Goal: Task Accomplishment & Management: Complete application form

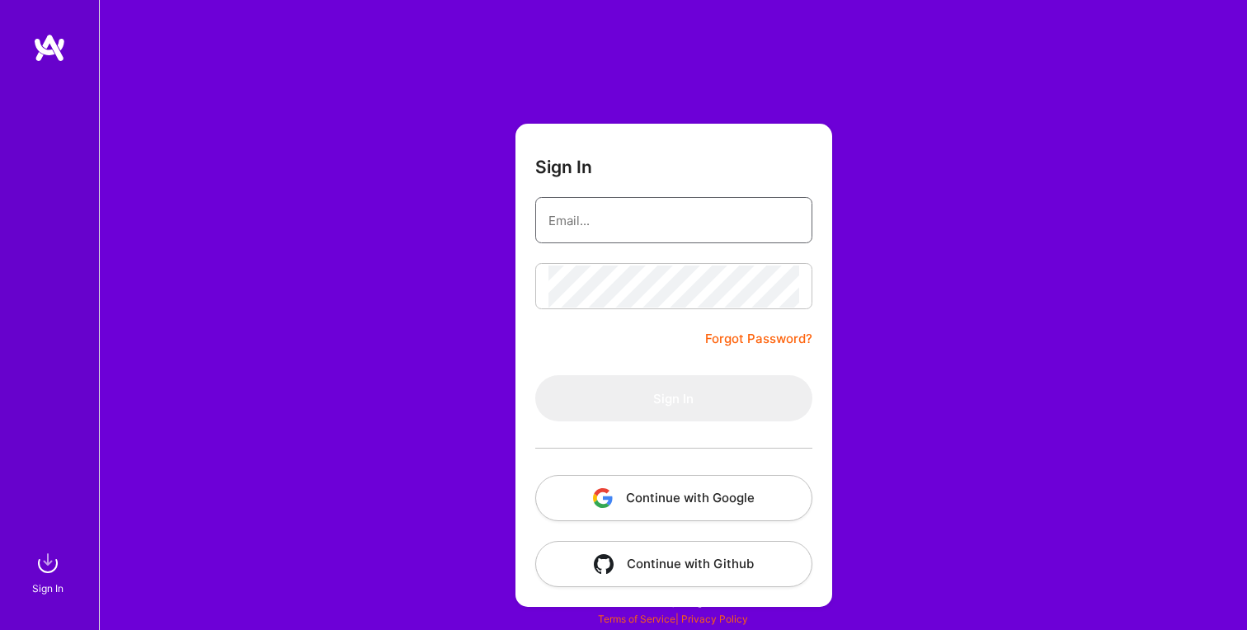
type input "[EMAIL_ADDRESS][DOMAIN_NAME]"
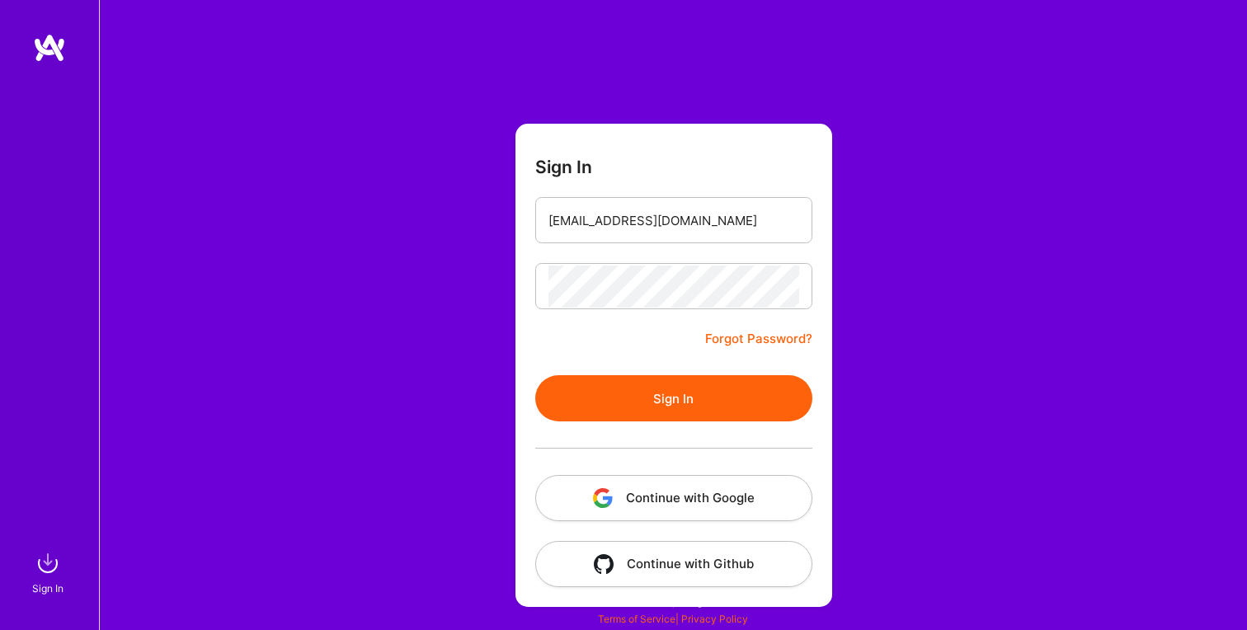
click at [596, 359] on form "Sign In [EMAIL_ADDRESS][DOMAIN_NAME] Forgot Password? Sign In Continue with Goo…" at bounding box center [673, 365] width 317 height 483
click at [640, 394] on button "Sign In" at bounding box center [673, 398] width 277 height 46
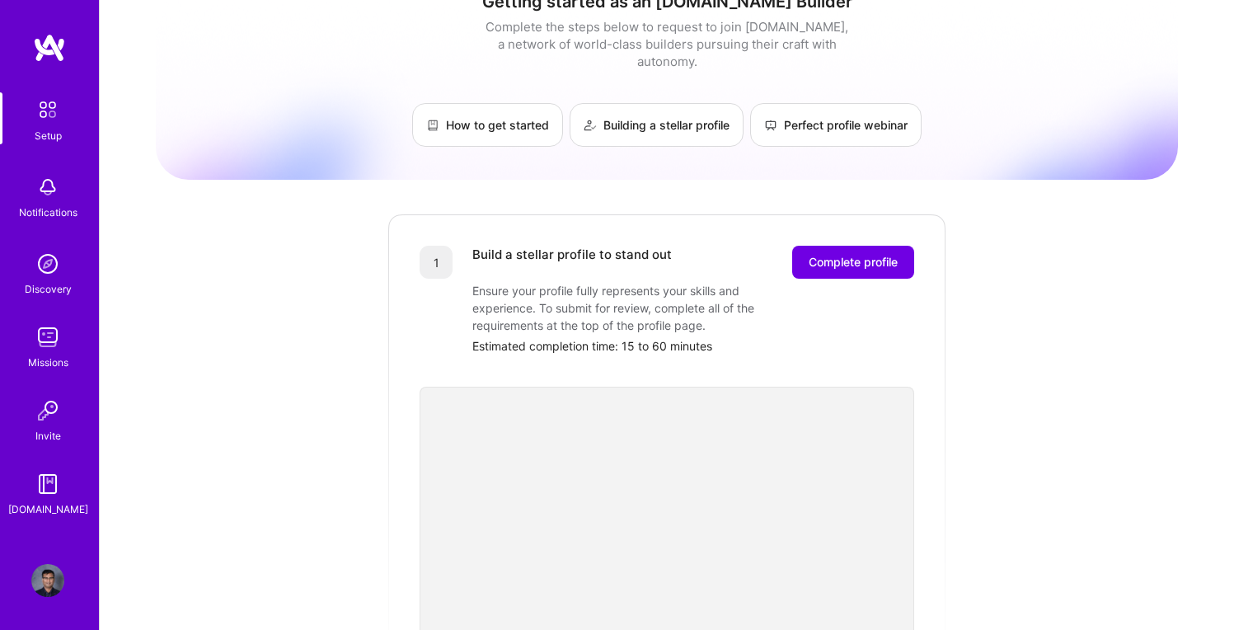
scroll to position [46, 0]
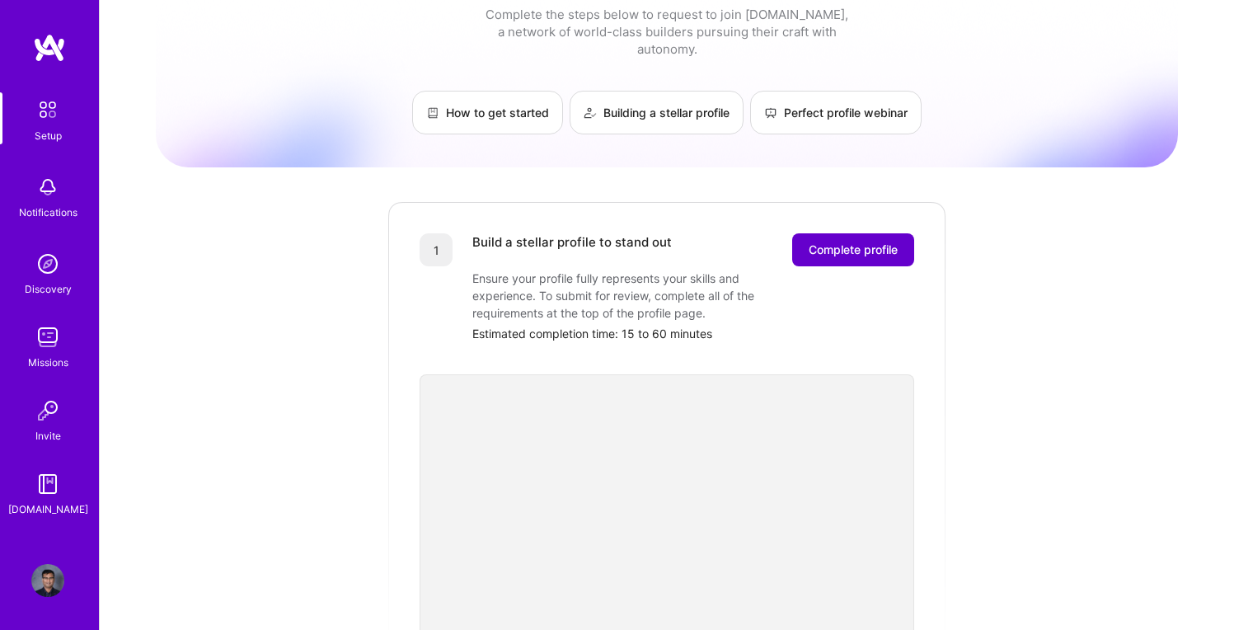
click at [861, 242] on span "Complete profile" at bounding box center [853, 250] width 89 height 16
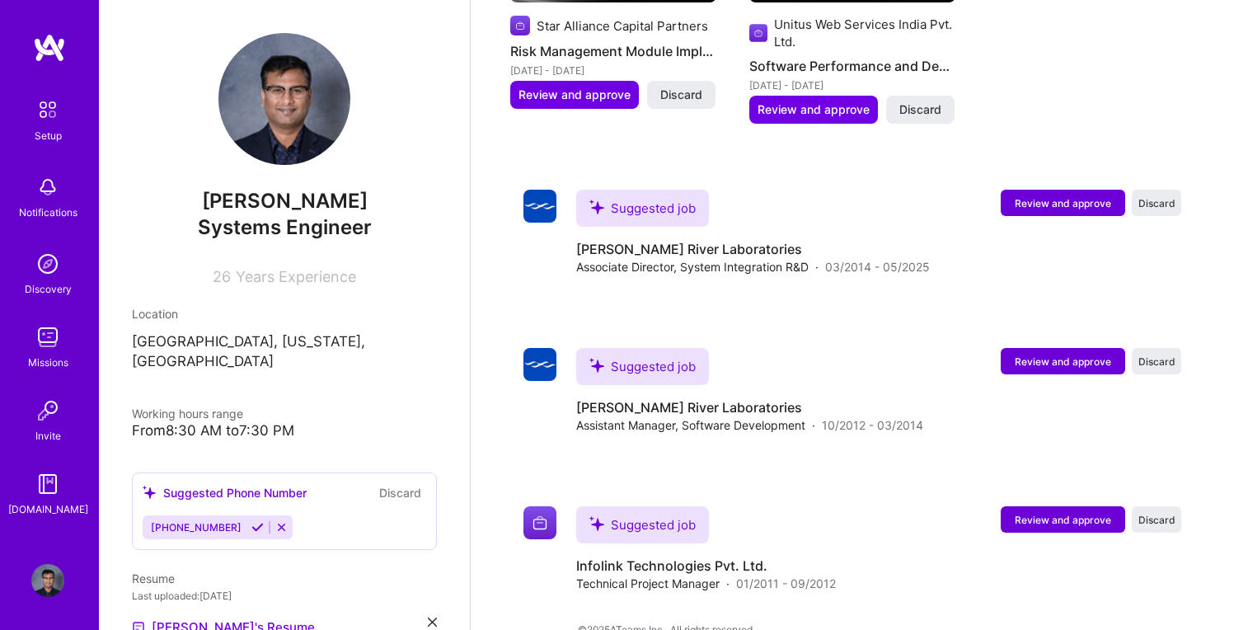
scroll to position [1416, 0]
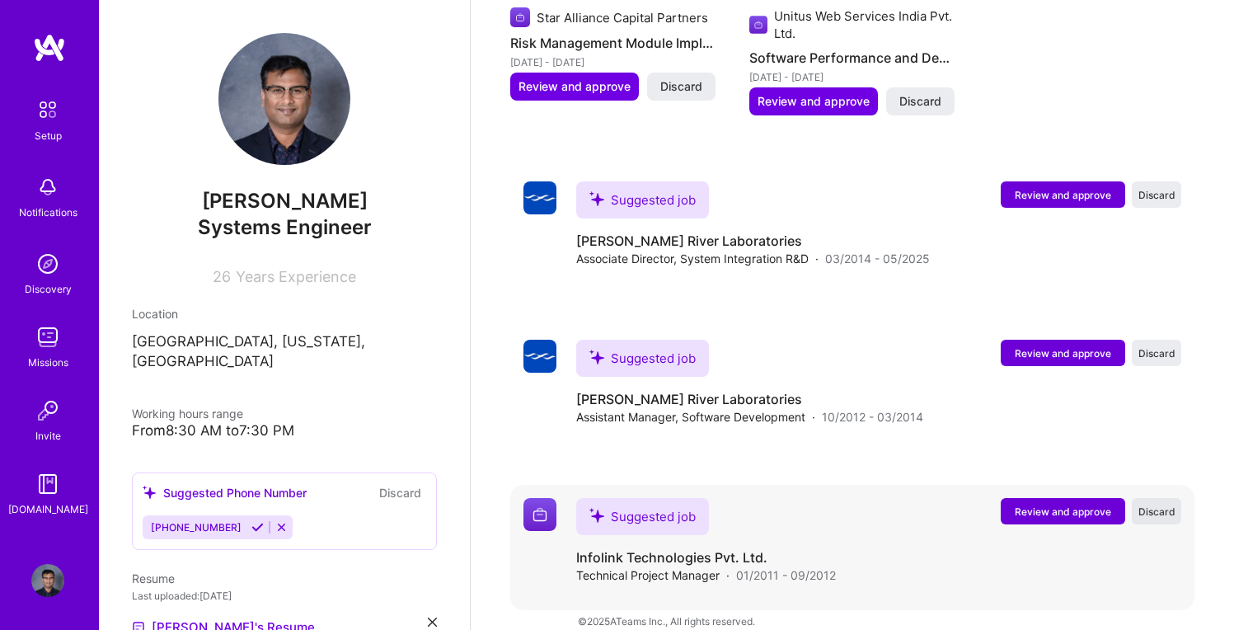
click at [1163, 505] on span "Discard" at bounding box center [1157, 512] width 37 height 14
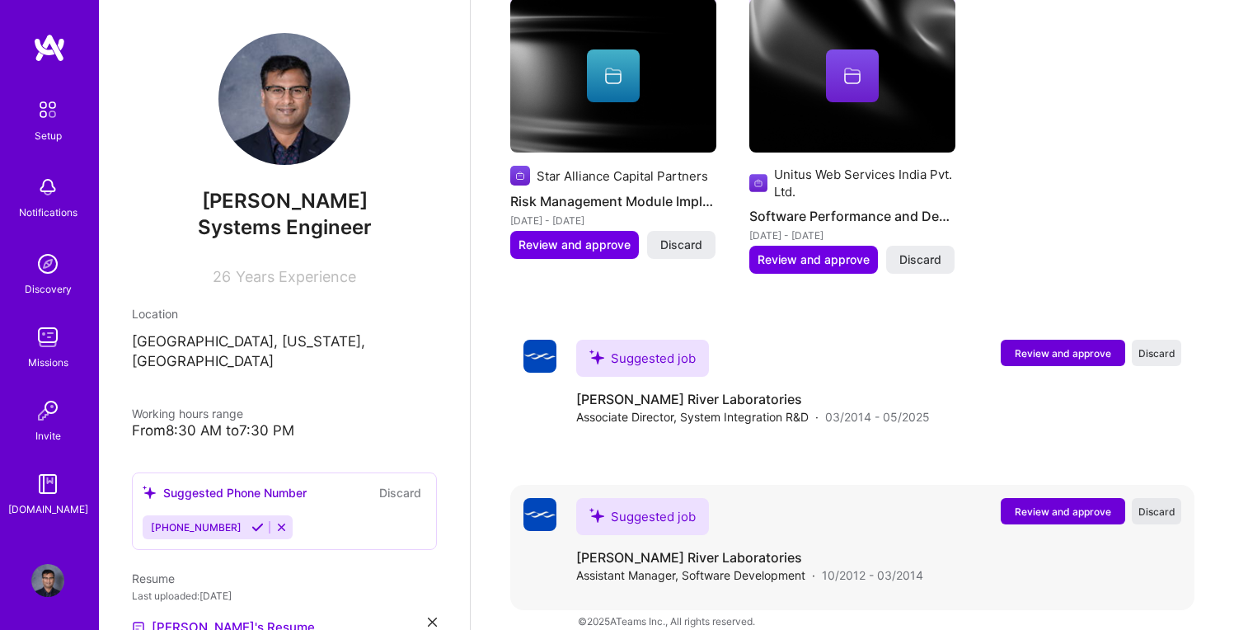
click at [1154, 505] on span "Discard" at bounding box center [1157, 512] width 37 height 14
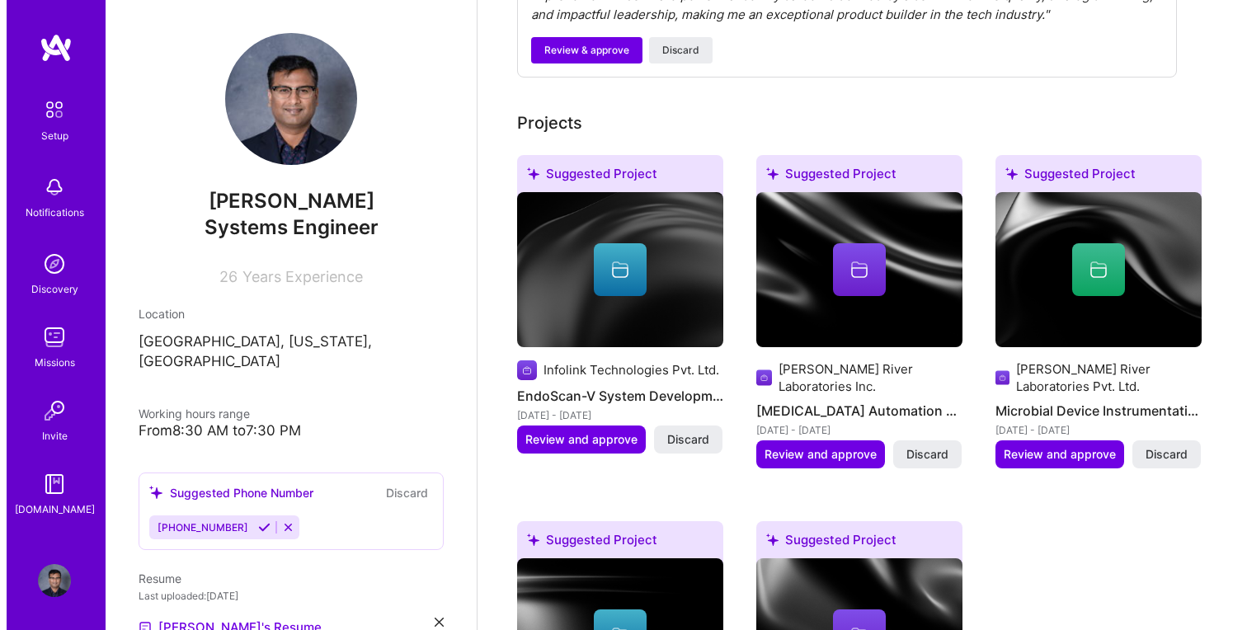
scroll to position [694, 0]
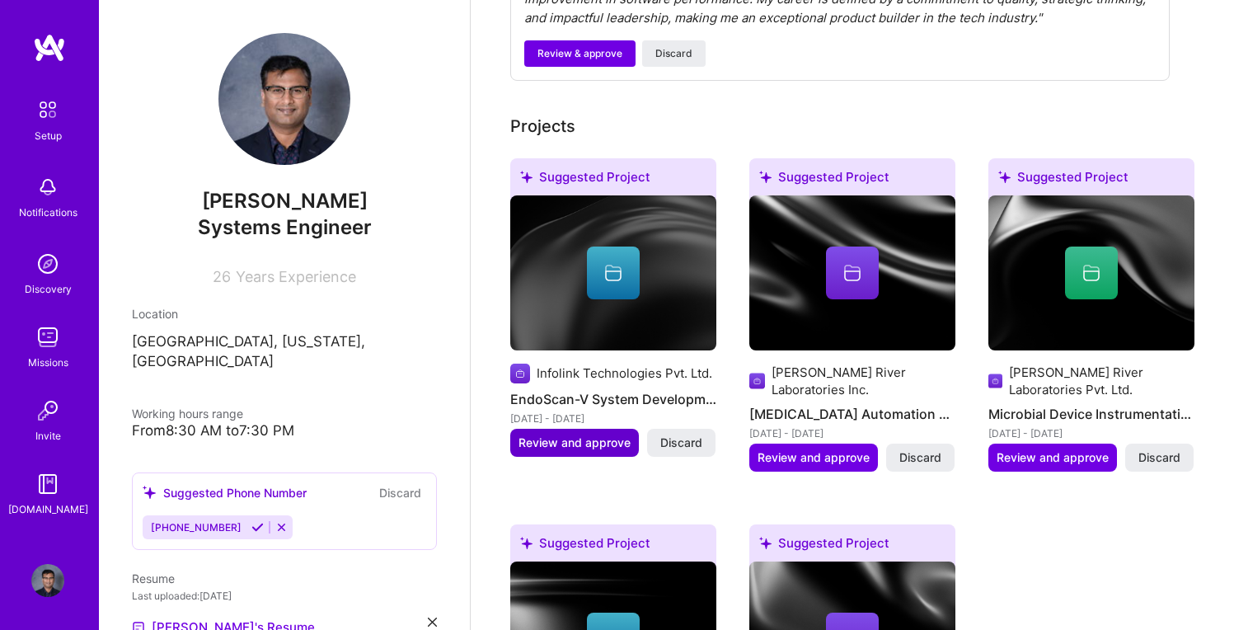
click at [606, 435] on span "Review and approve" at bounding box center [575, 443] width 112 height 16
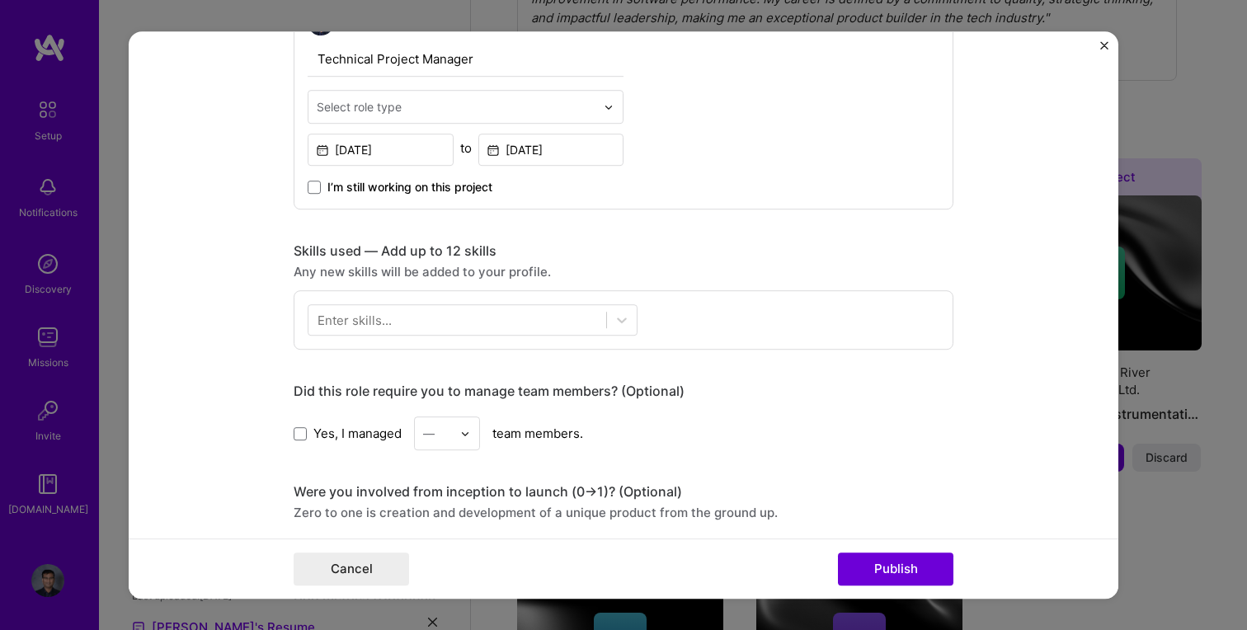
scroll to position [612, 0]
